Goal: Transaction & Acquisition: Purchase product/service

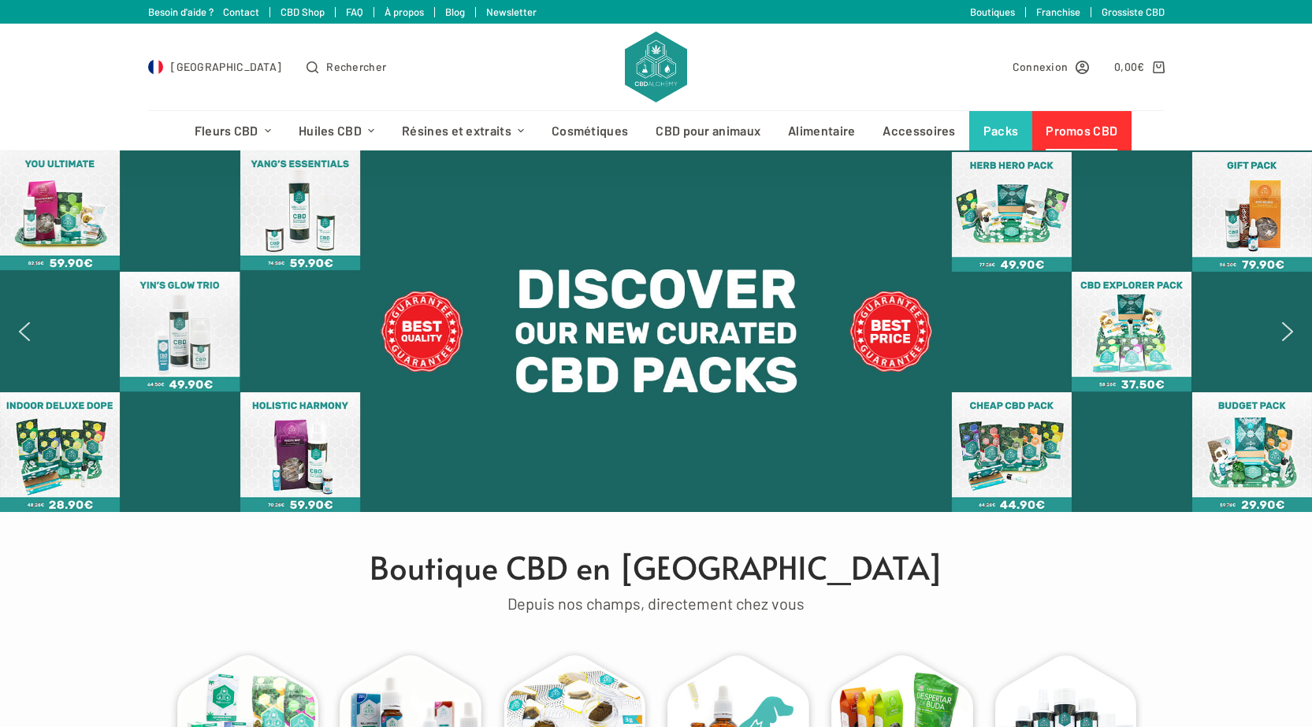
click at [1085, 131] on link "Promos CBD" at bounding box center [1081, 130] width 99 height 39
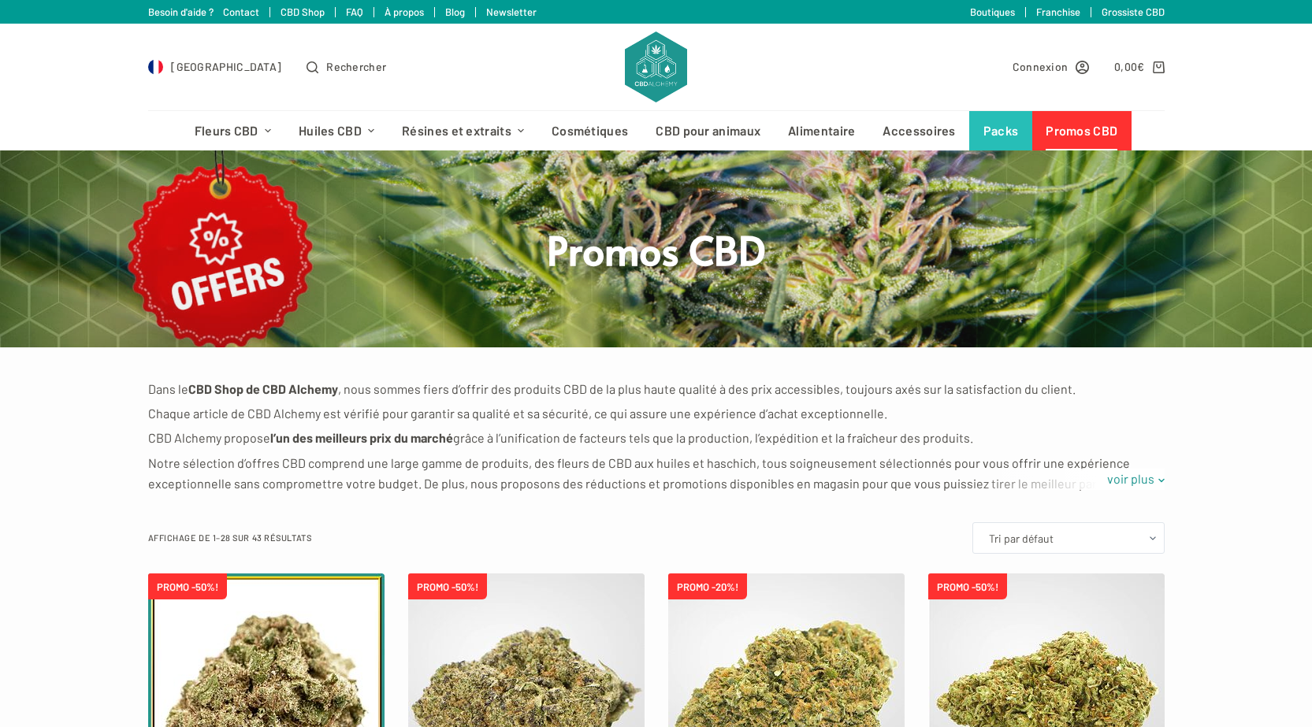
click at [642, 73] on img at bounding box center [655, 67] width 61 height 71
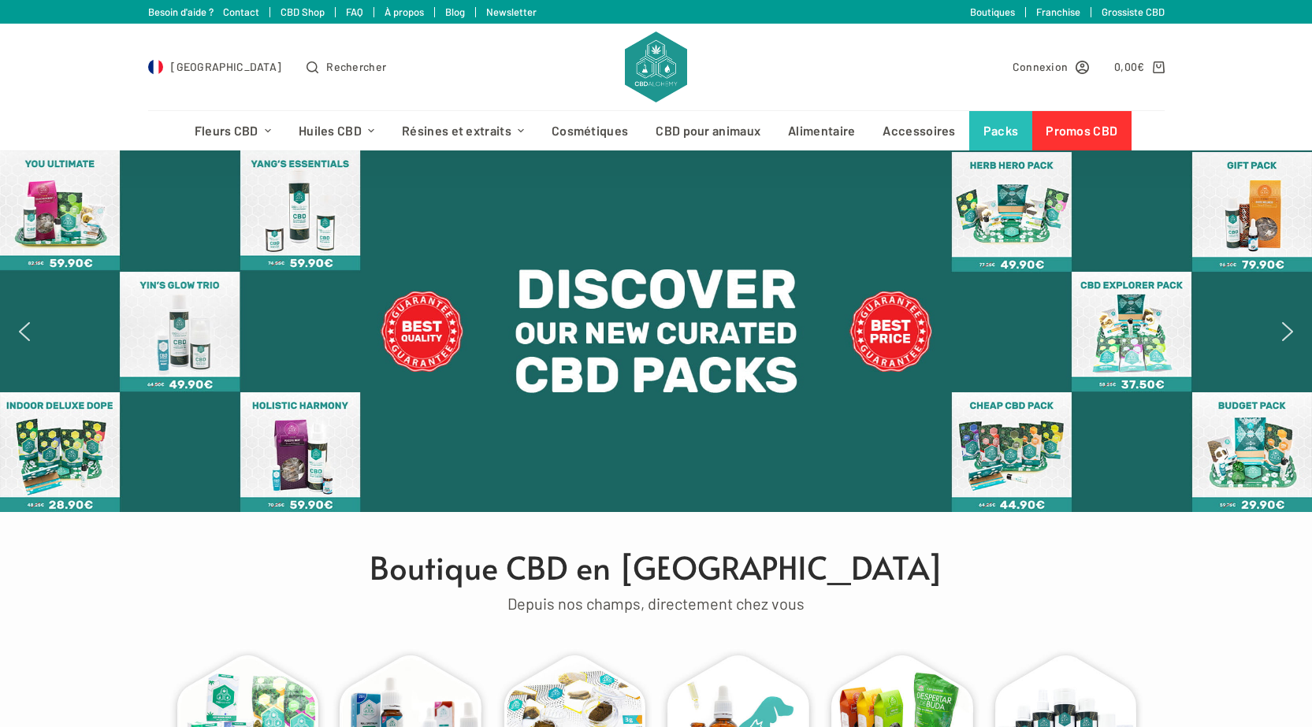
click at [1284, 337] on img "next arrow" at bounding box center [1287, 331] width 25 height 25
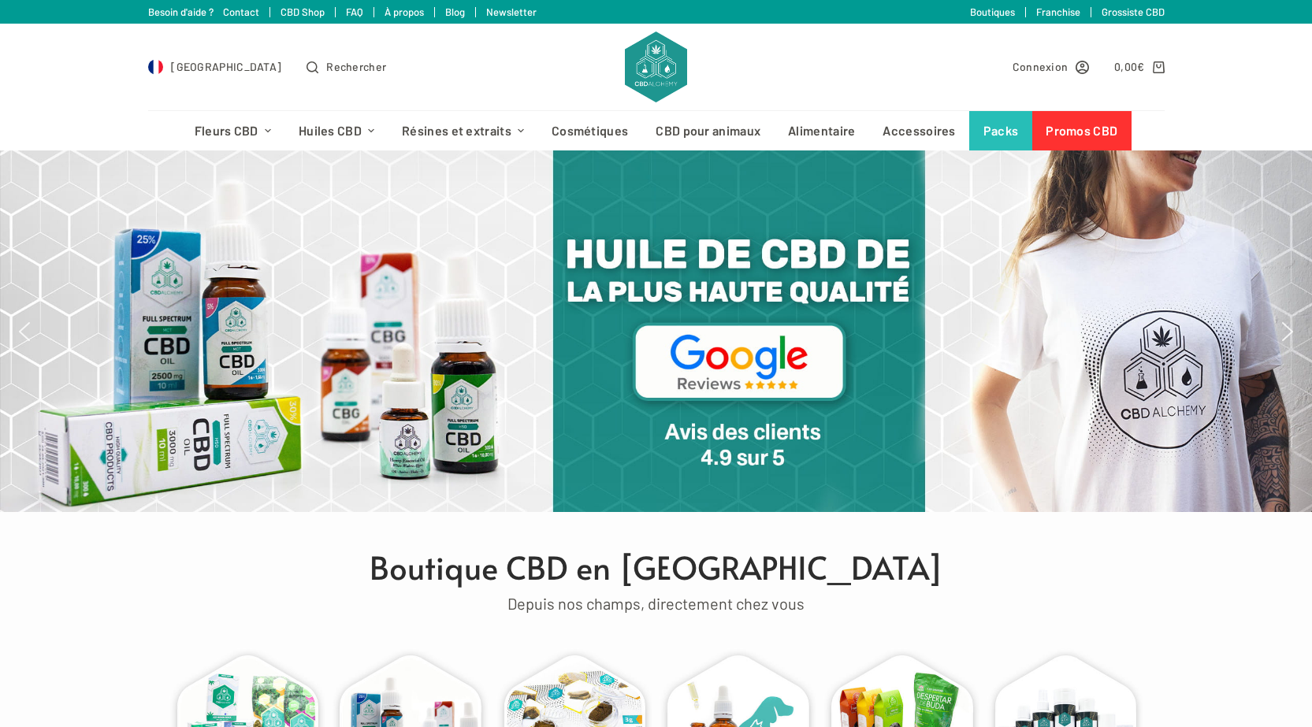
click at [29, 329] on img "previous arrow" at bounding box center [24, 331] width 25 height 25
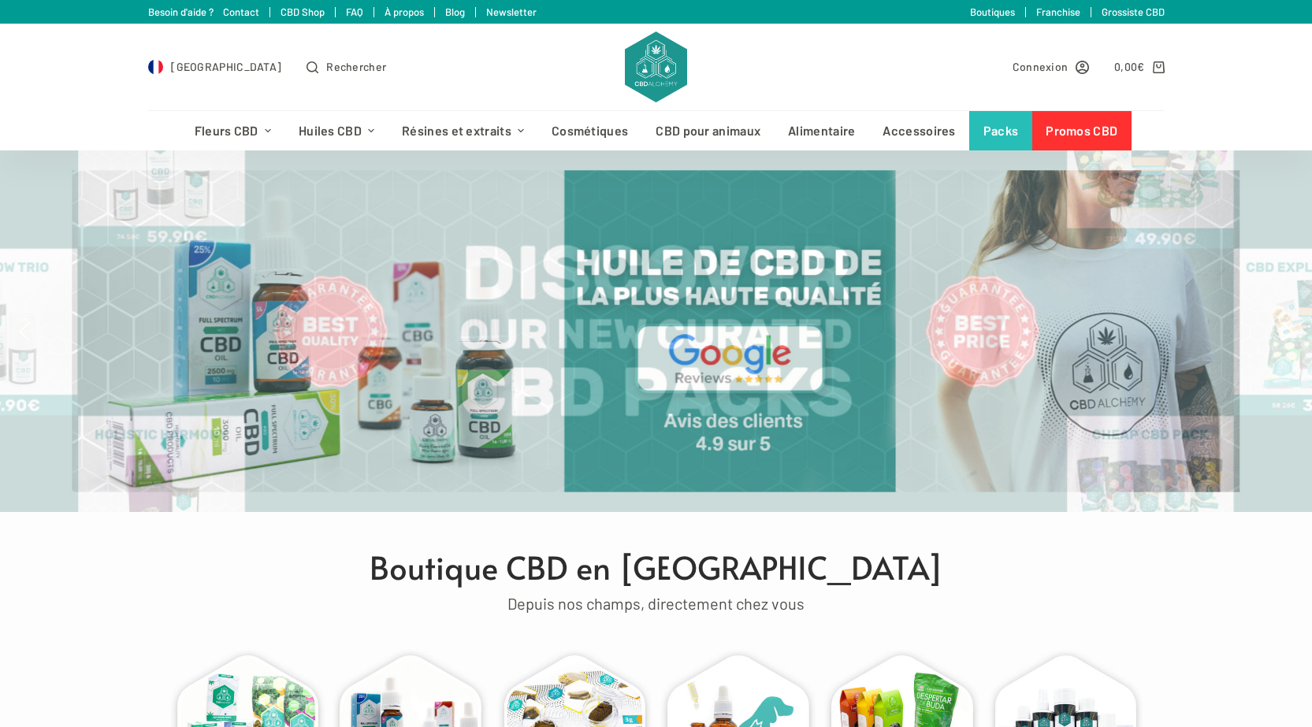
click at [29, 329] on img "previous arrow" at bounding box center [24, 331] width 25 height 25
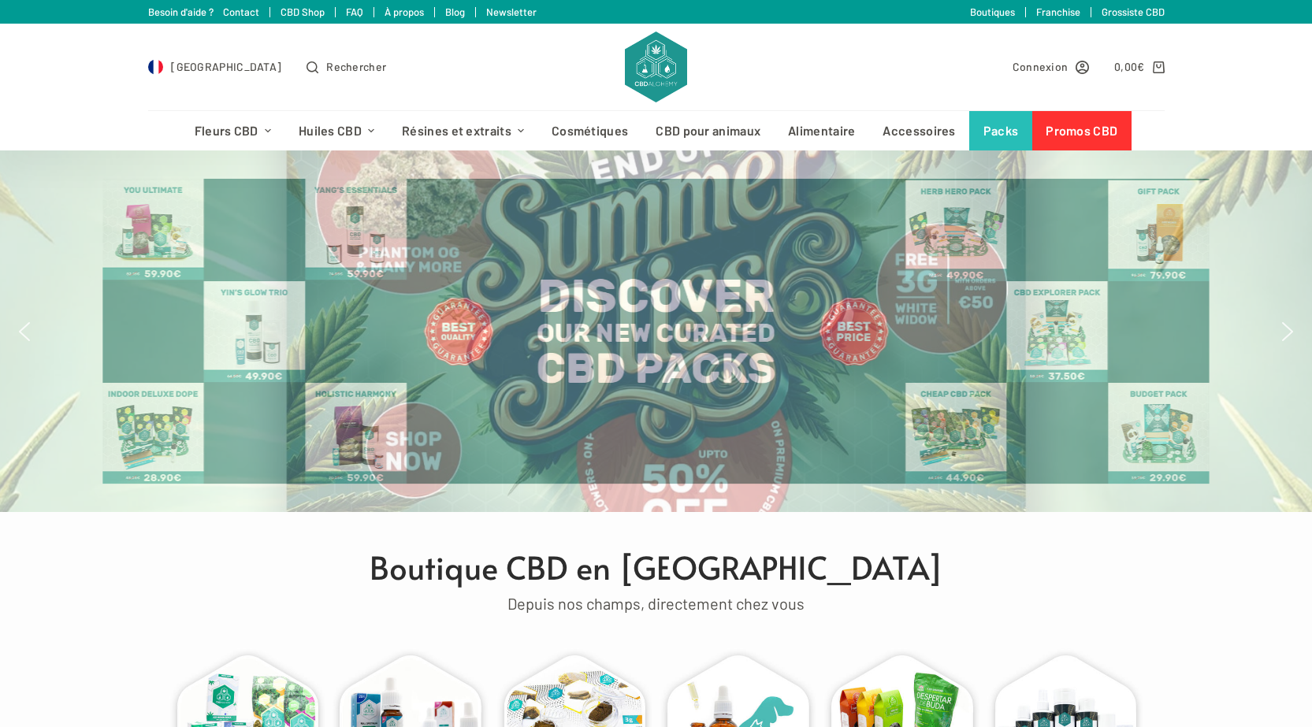
click at [29, 329] on img "previous arrow" at bounding box center [24, 331] width 25 height 25
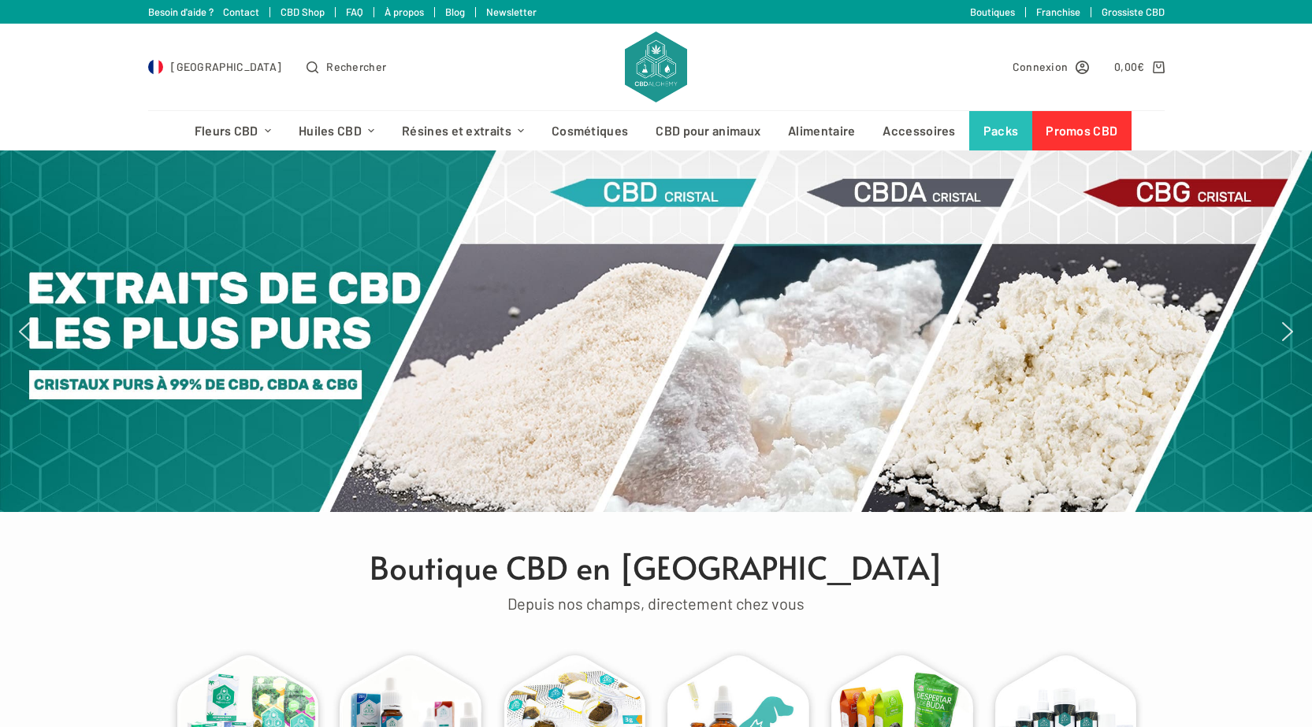
click at [1289, 340] on img "next arrow" at bounding box center [1287, 331] width 25 height 25
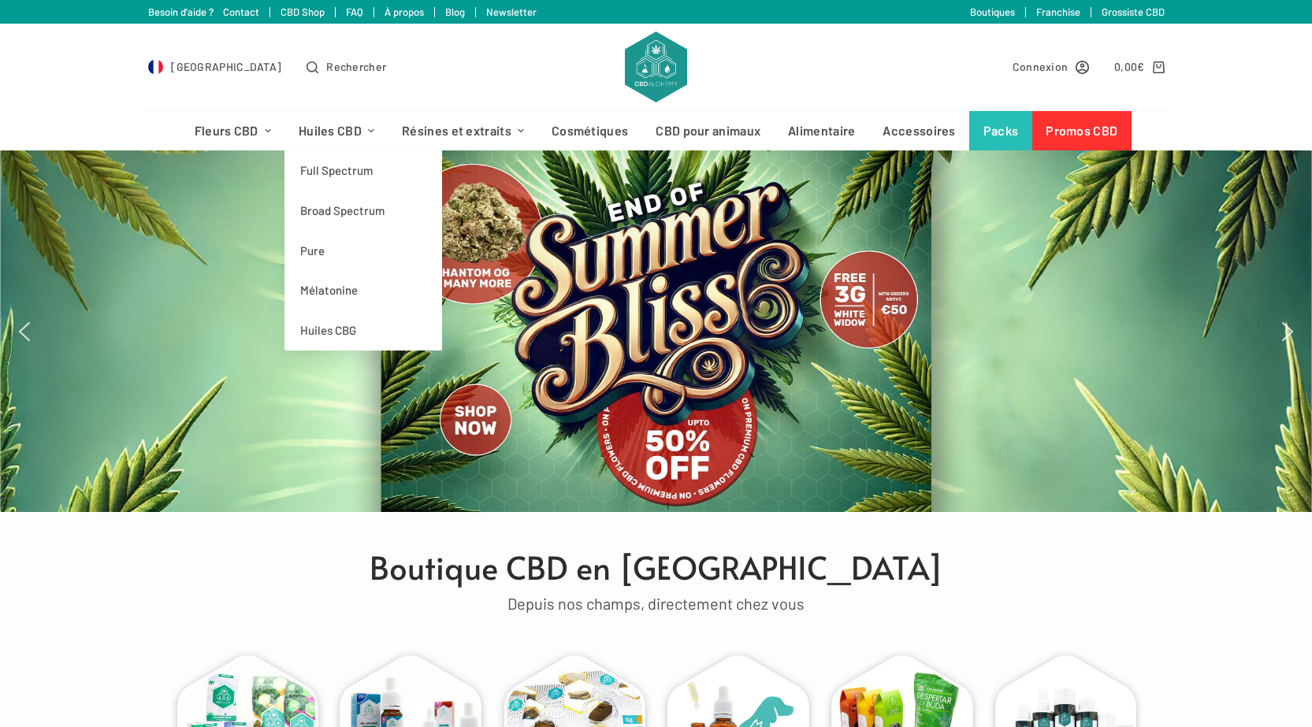
click at [97, 68] on div "France Rechercher Connexion 0,00 € 0" at bounding box center [656, 67] width 1312 height 87
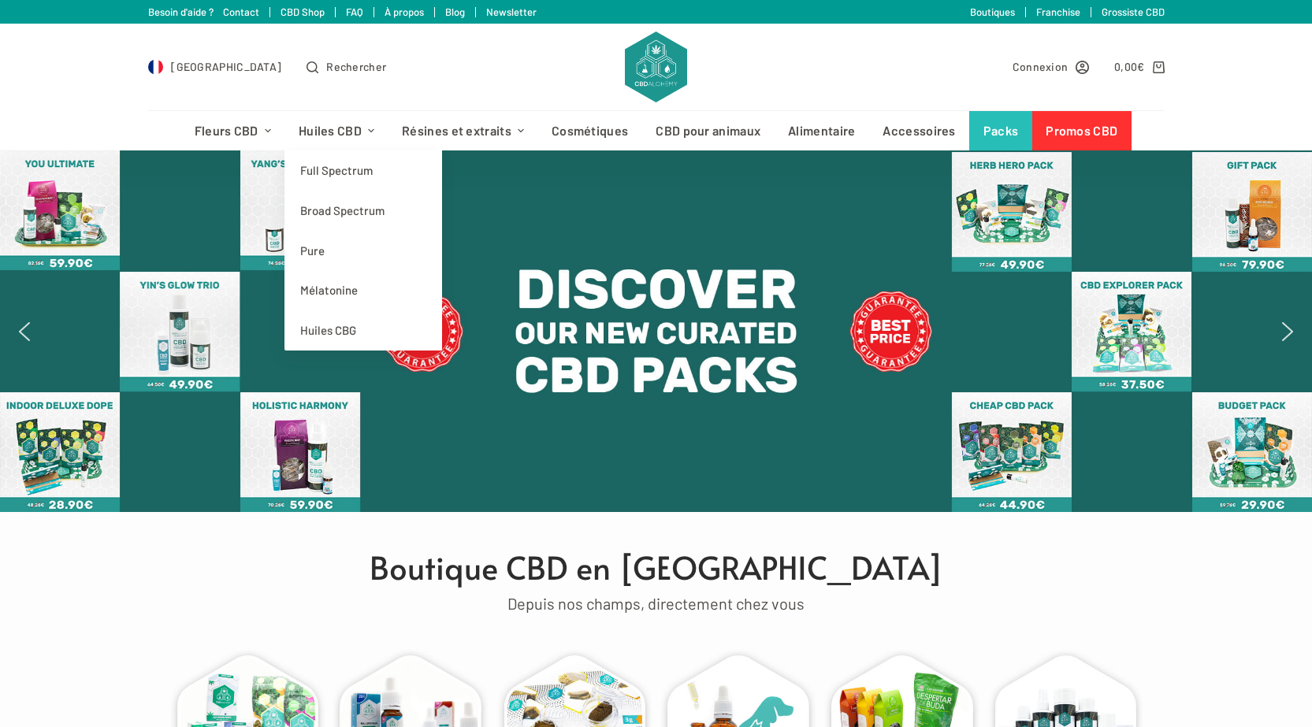
click at [1287, 322] on img "next arrow" at bounding box center [1287, 331] width 25 height 25
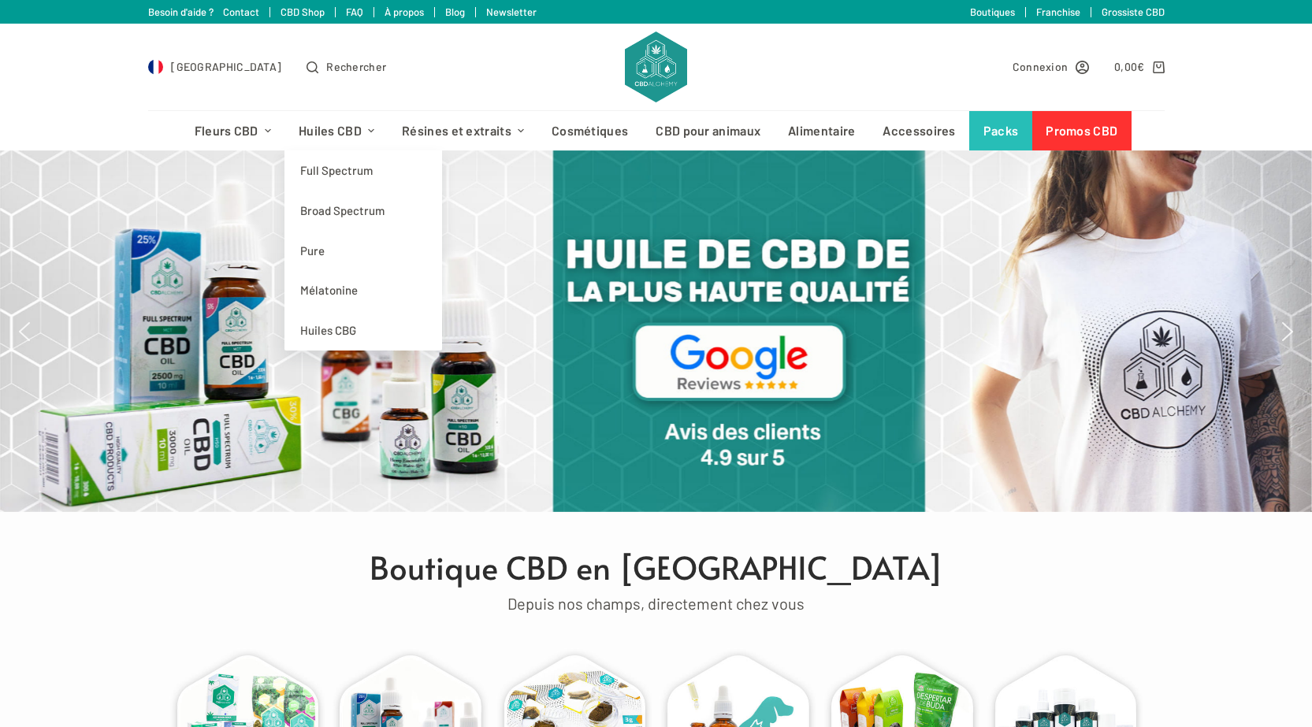
click at [1287, 322] on img "next arrow" at bounding box center [1287, 331] width 25 height 25
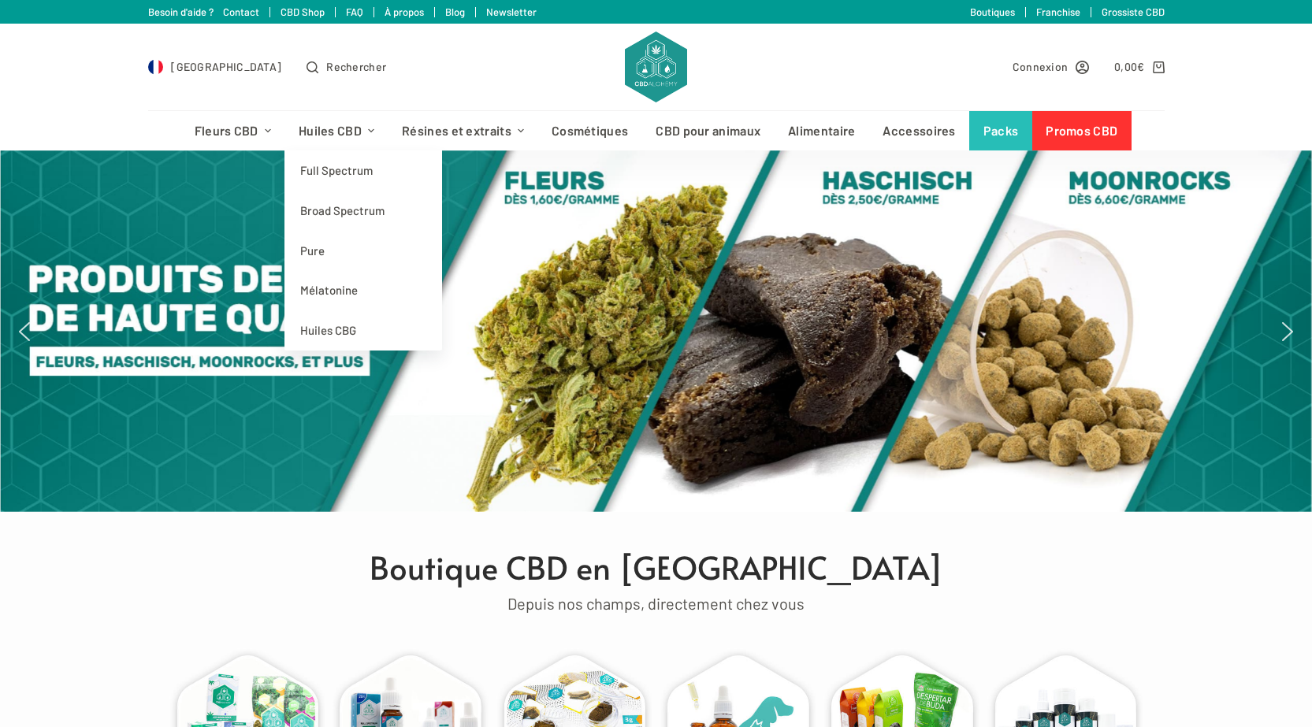
click at [1287, 322] on img "next arrow" at bounding box center [1287, 331] width 25 height 25
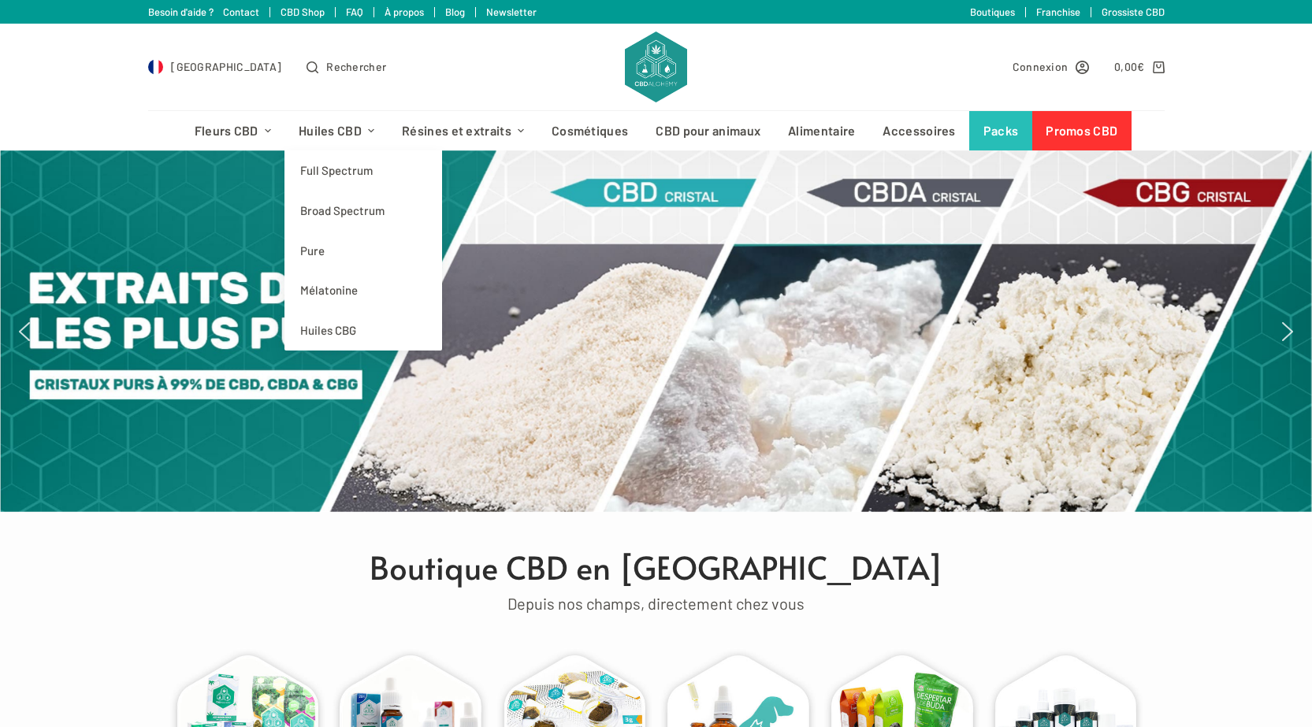
click at [1287, 322] on img "next arrow" at bounding box center [1287, 331] width 25 height 25
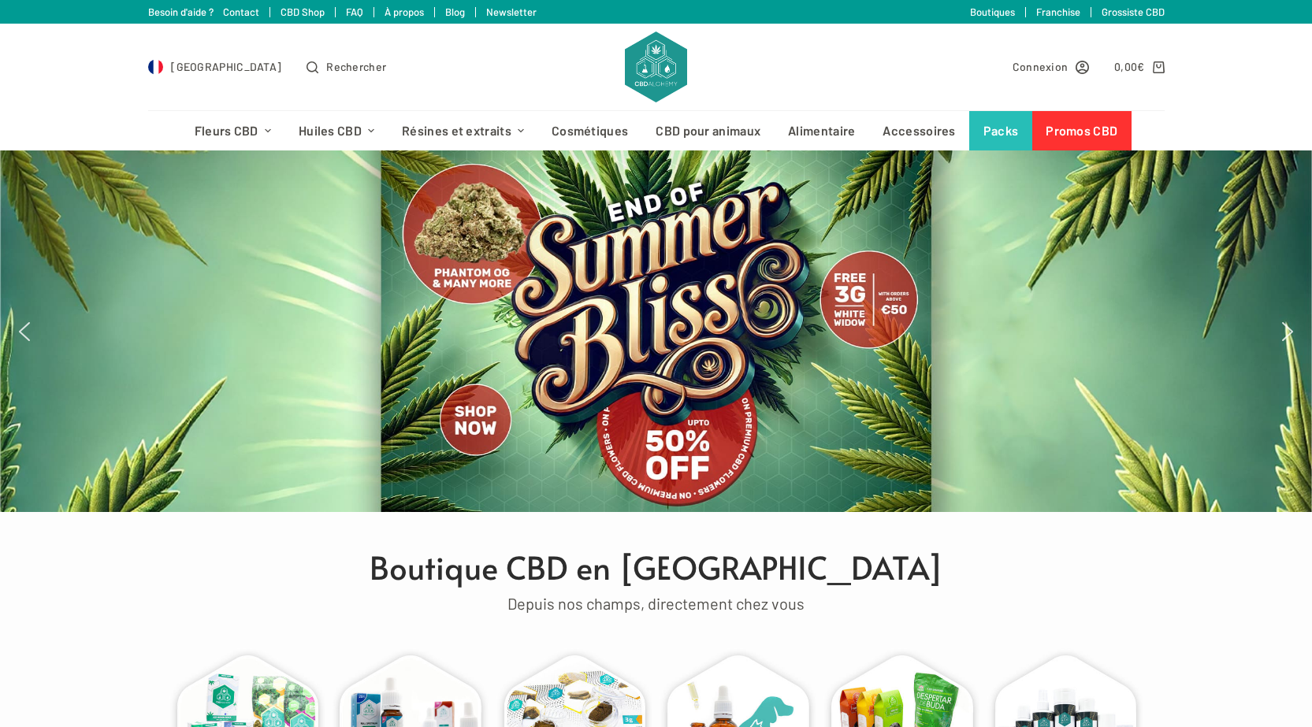
click at [403, 80] on div "France Rechercher" at bounding box center [383, 67] width 470 height 87
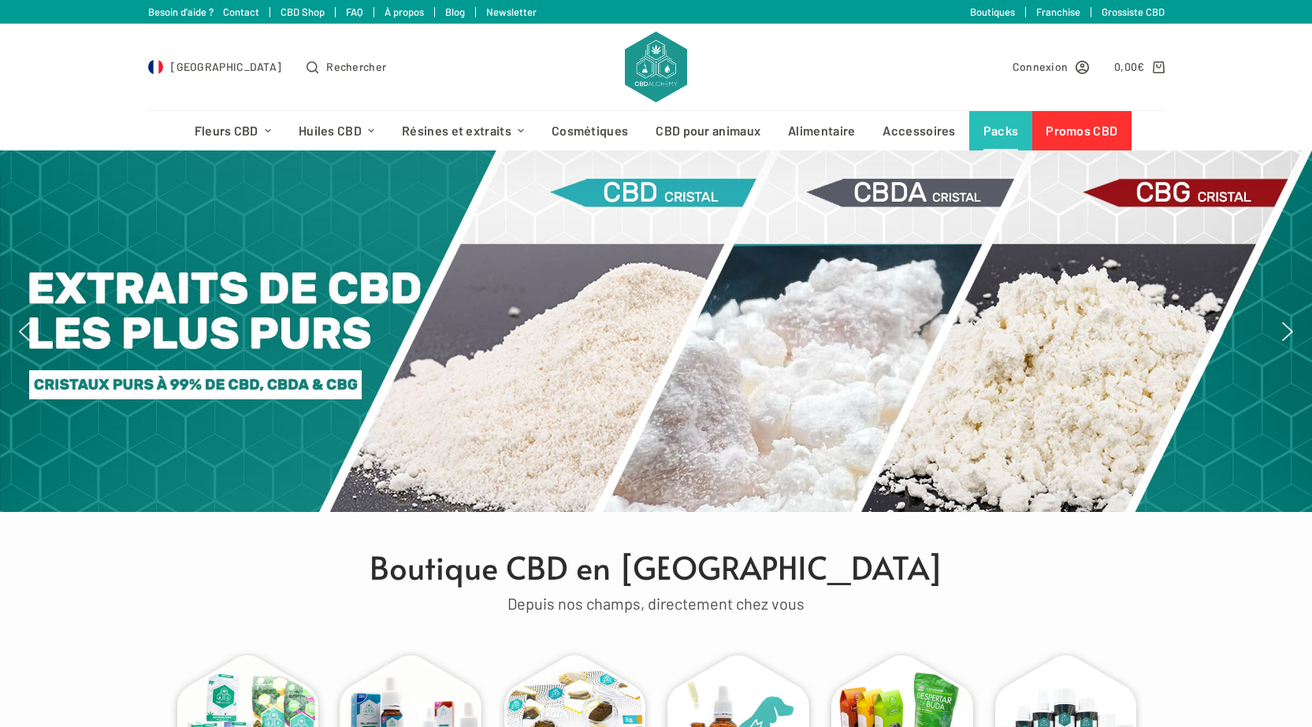
click at [984, 137] on link "Packs" at bounding box center [1000, 130] width 63 height 39
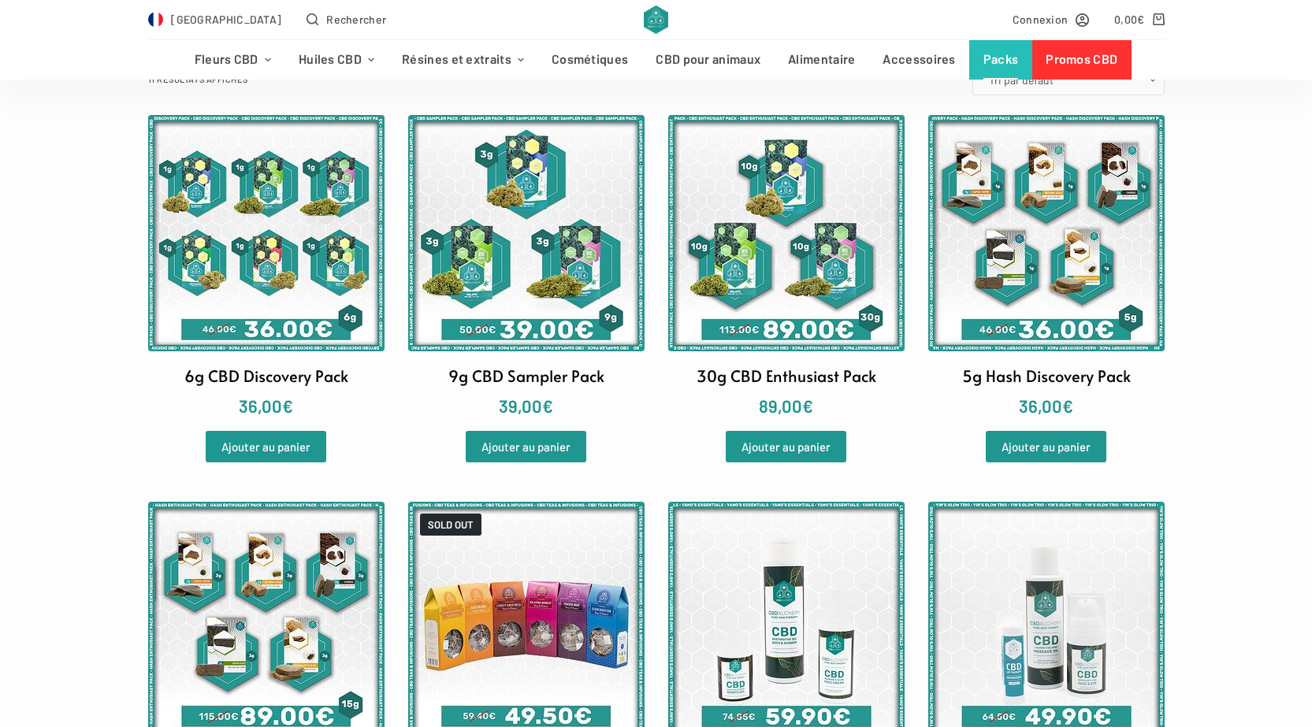
scroll to position [315, 0]
click at [823, 259] on img at bounding box center [786, 233] width 236 height 236
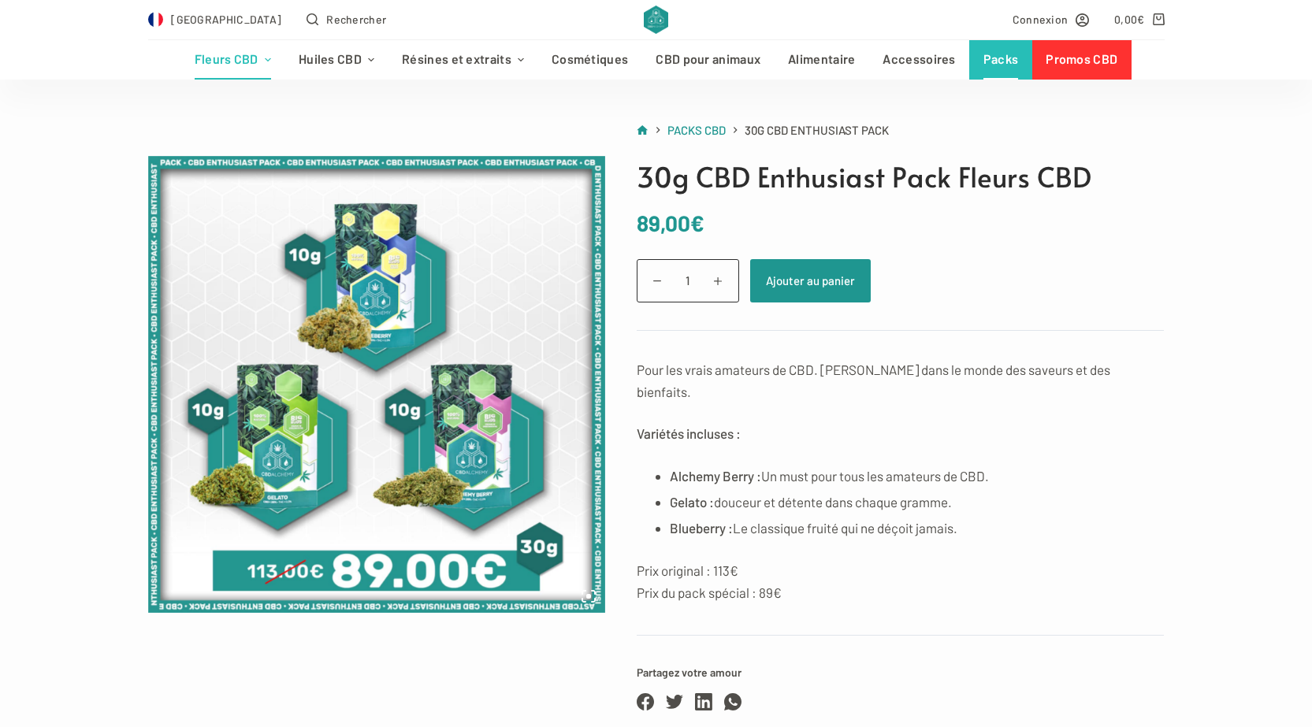
scroll to position [158, 0]
